Goal: Task Accomplishment & Management: Manage account settings

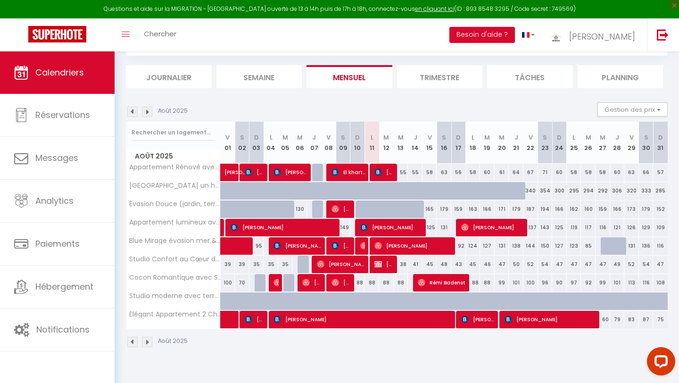
scroll to position [51, 0]
click at [384, 249] on span "[PERSON_NAME]" at bounding box center [414, 246] width 78 height 18
select select "OK"
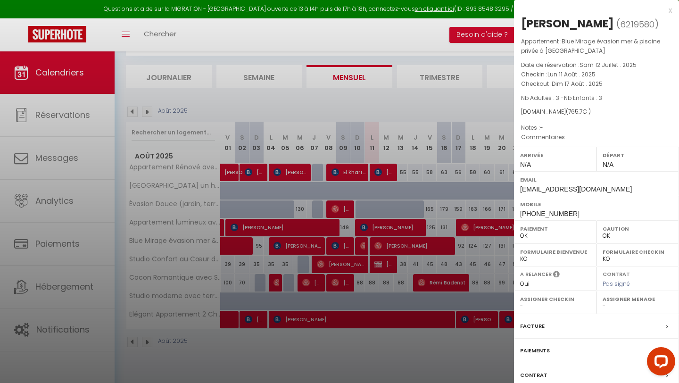
click at [542, 324] on label "Facture" at bounding box center [532, 326] width 25 height 10
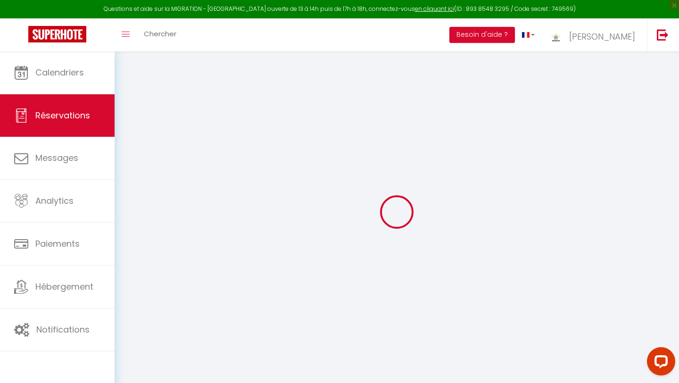
select select
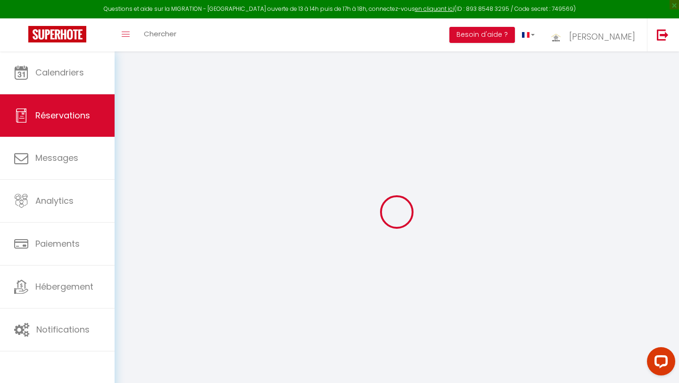
select select
checkbox input "false"
type textarea "Famille de 3 adultes et 3 enfants"
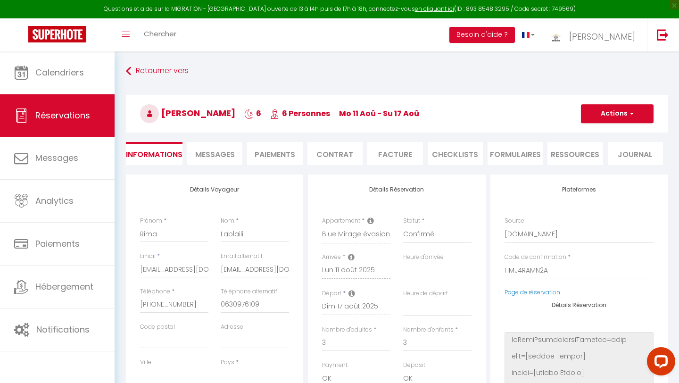
select select
type input "25"
select select
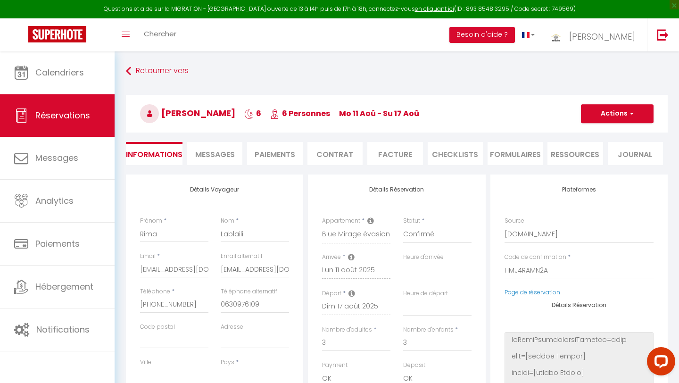
select select "15:30"
select select "11:00"
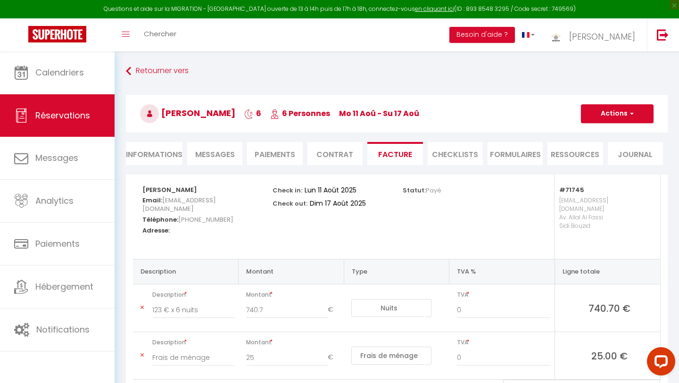
click at [146, 155] on li "Informations" at bounding box center [154, 153] width 57 height 23
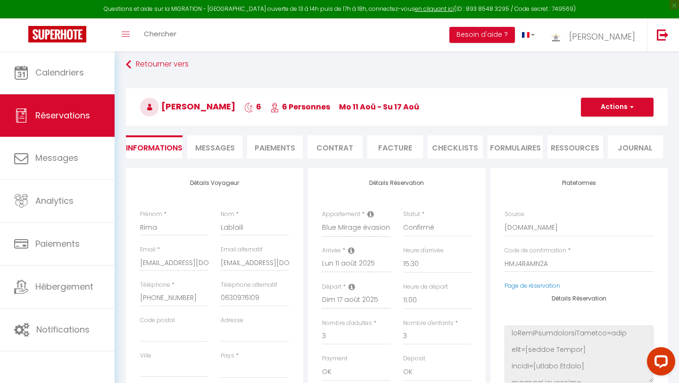
scroll to position [5, 0]
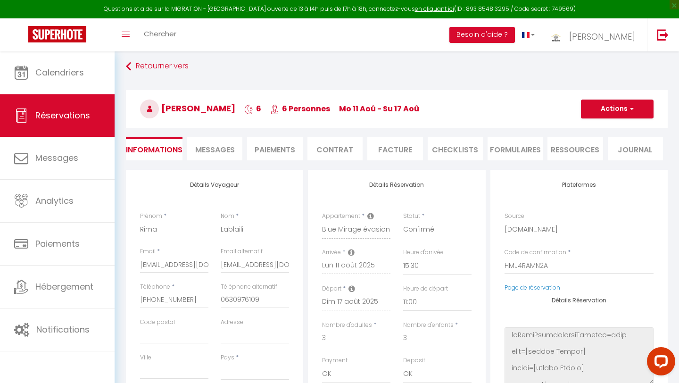
click at [562, 149] on li "Ressources" at bounding box center [575, 148] width 55 height 23
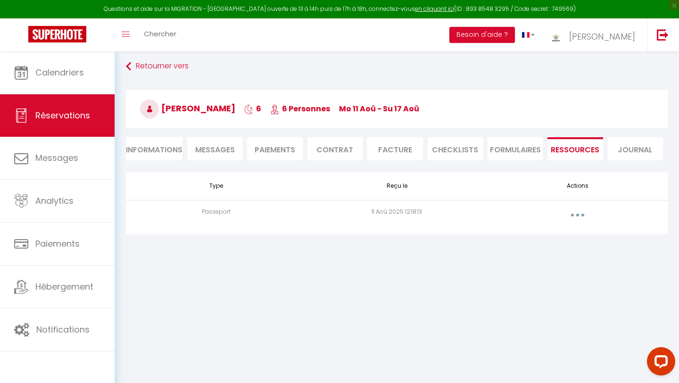
click at [577, 213] on button "button" at bounding box center [578, 215] width 26 height 15
click at [557, 235] on link "Voir le document" at bounding box center [553, 236] width 70 height 16
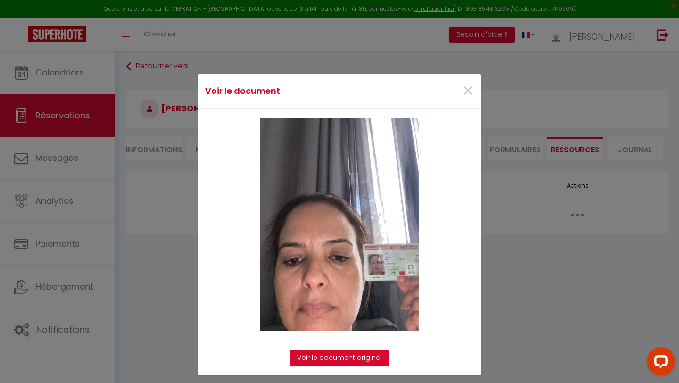
click at [377, 271] on img at bounding box center [339, 224] width 159 height 213
click at [336, 355] on link "Voir le document original" at bounding box center [339, 358] width 99 height 16
click at [468, 92] on span "×" at bounding box center [468, 91] width 12 height 28
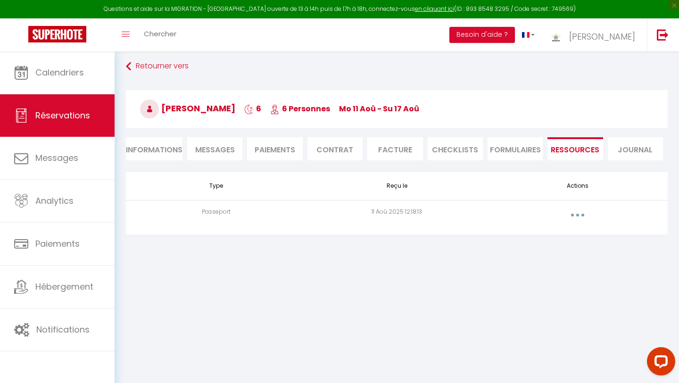
click at [151, 147] on li "Informations" at bounding box center [154, 148] width 57 height 23
select select
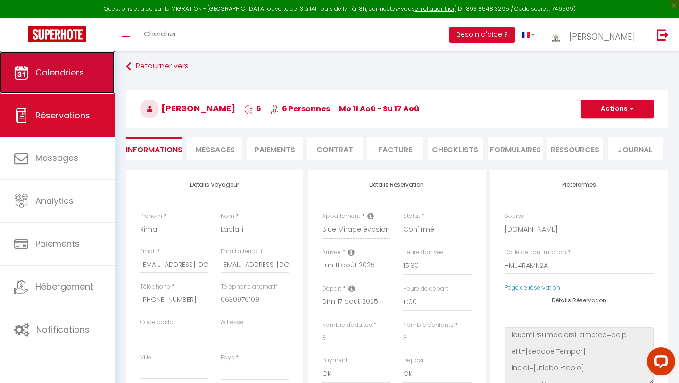
click at [62, 75] on span "Calendriers" at bounding box center [59, 73] width 49 height 12
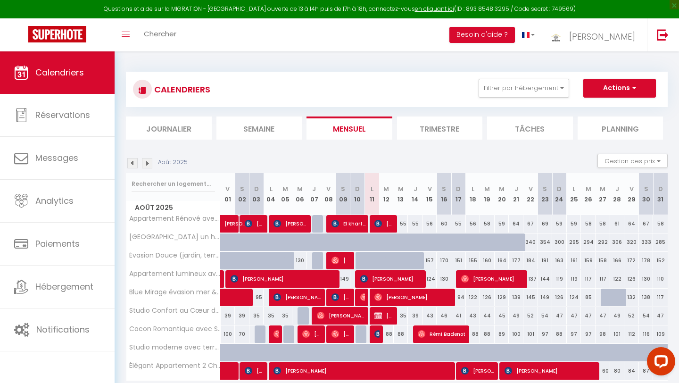
click at [462, 297] on div "94" at bounding box center [458, 297] width 15 height 17
type input "94"
type input "Dim 17 Août 2025"
type input "Lun 18 Août 2025"
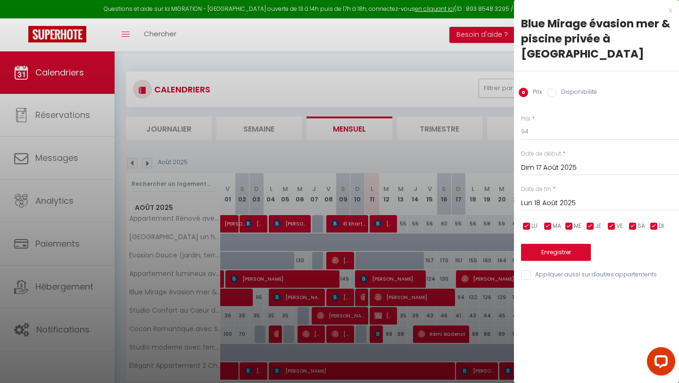
click at [394, 152] on div at bounding box center [339, 191] width 679 height 383
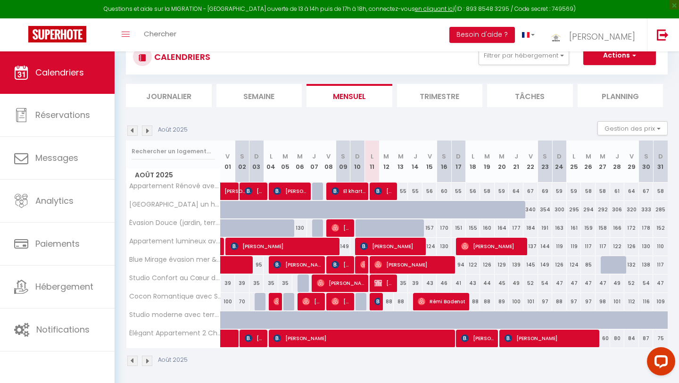
scroll to position [51, 0]
